Goal: Task Accomplishment & Management: Use online tool/utility

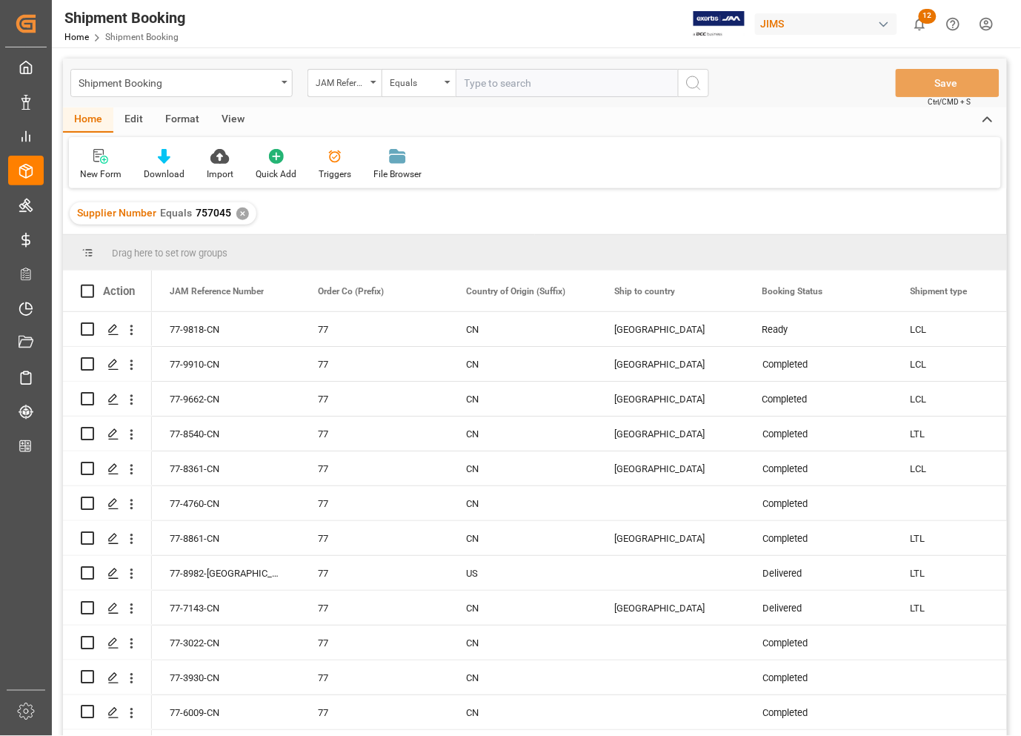
click at [714, 150] on div "New Form Download Import Quick Add Triggers File Browser" at bounding box center [535, 162] width 932 height 51
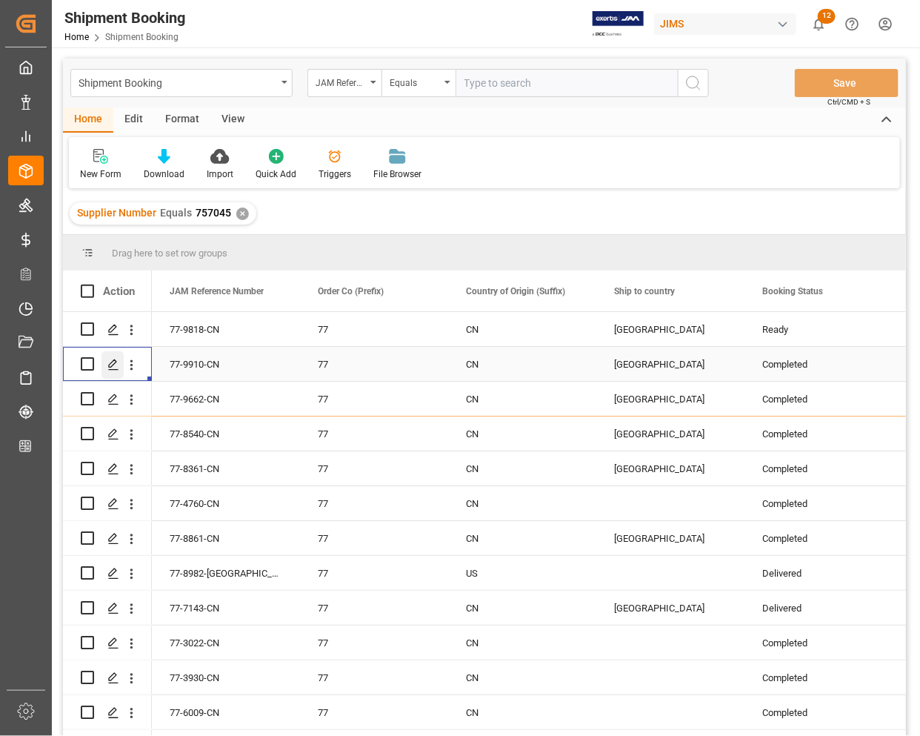
click at [108, 362] on icon "Press SPACE to select this row." at bounding box center [113, 365] width 12 height 12
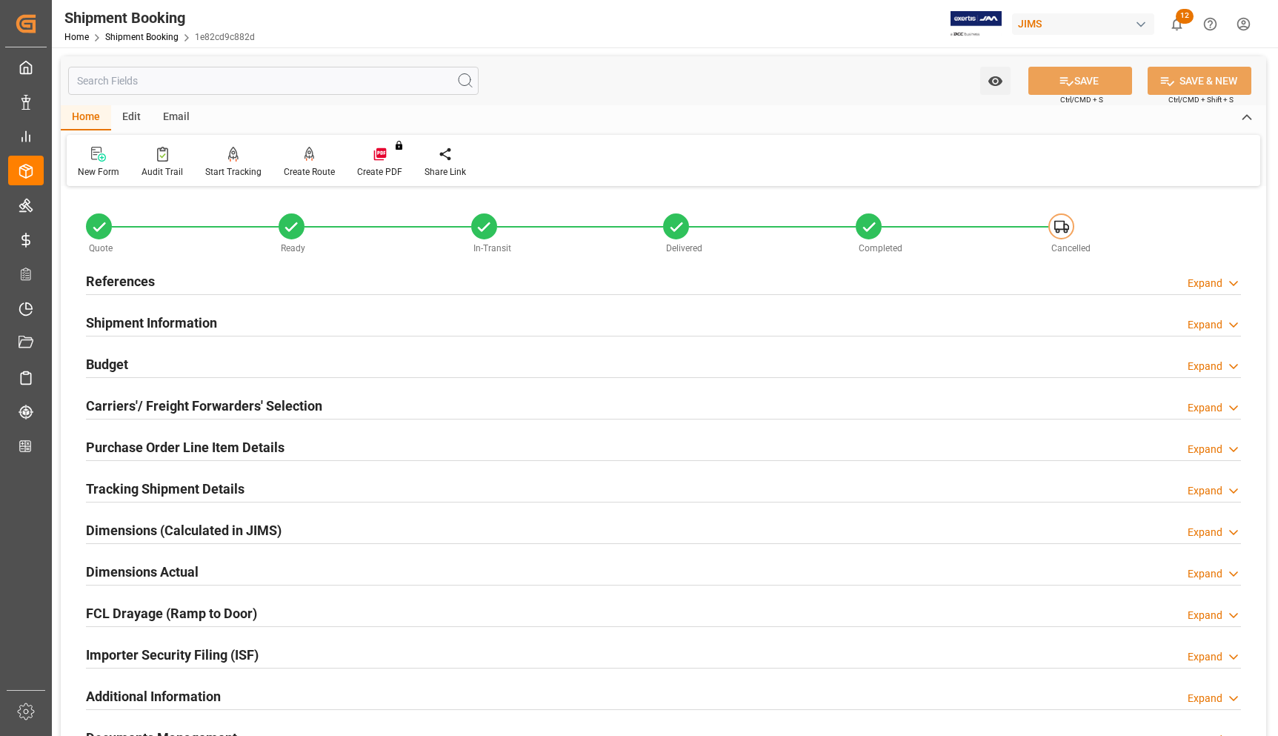
scroll to position [185, 0]
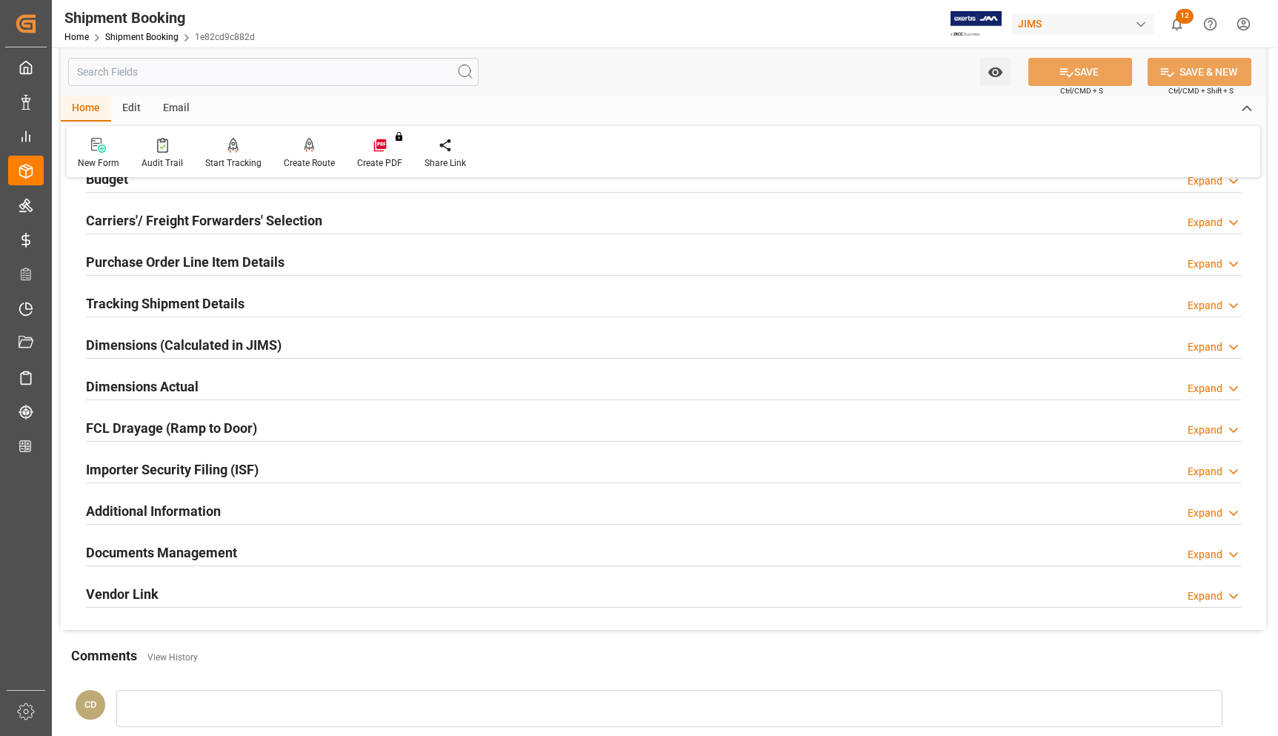
click at [139, 553] on h2 "Documents Management" at bounding box center [161, 552] width 151 height 20
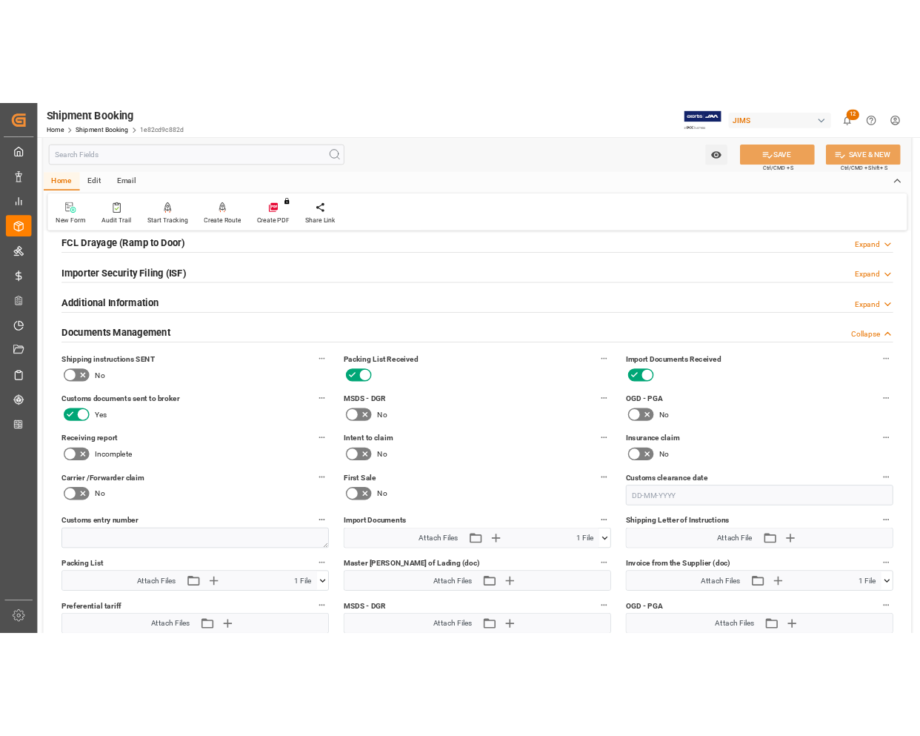
scroll to position [463, 0]
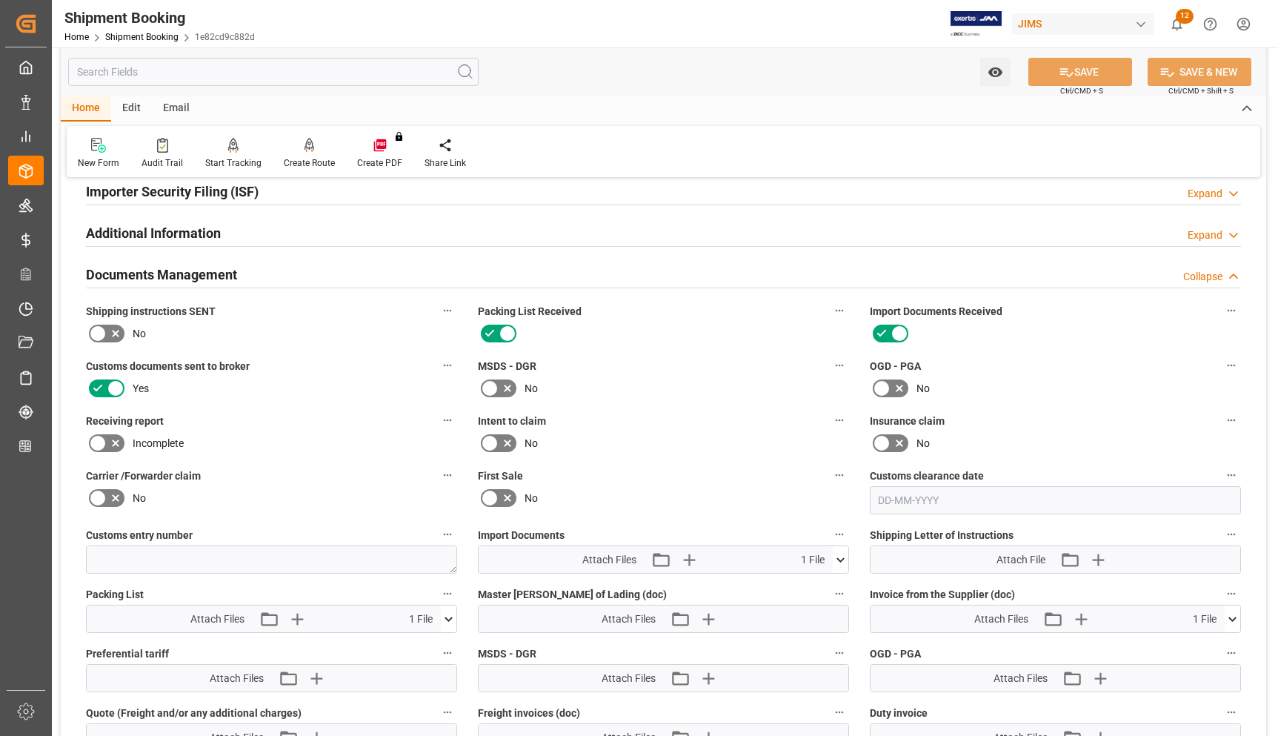
click at [1020, 615] on icon at bounding box center [1233, 619] width 16 height 16
click at [1020, 643] on icon at bounding box center [1194, 647] width 16 height 16
